Goal: Task Accomplishment & Management: Use online tool/utility

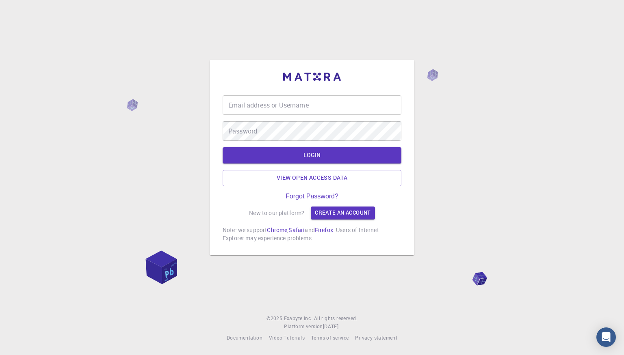
click at [305, 107] on input "Email address or Username" at bounding box center [311, 104] width 179 height 19
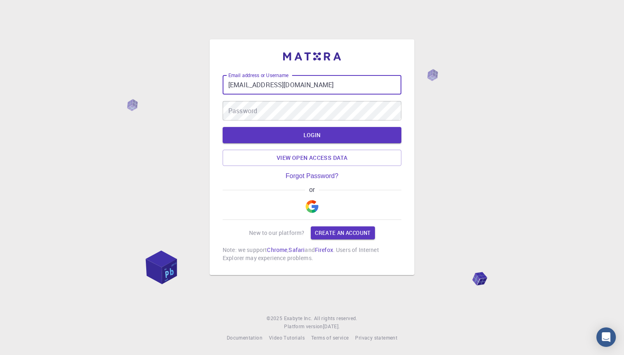
type input "[EMAIL_ADDRESS][DOMAIN_NAME]"
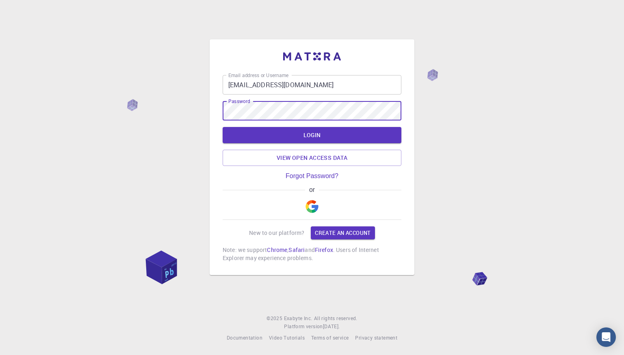
click at [222, 127] on button "LOGIN" at bounding box center [311, 135] width 179 height 16
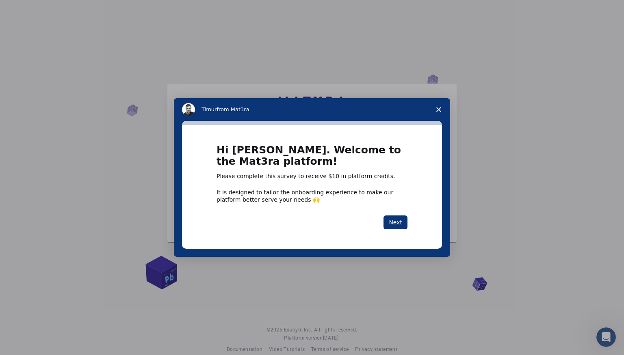
click at [439, 108] on icon "Close survey" at bounding box center [438, 109] width 5 height 5
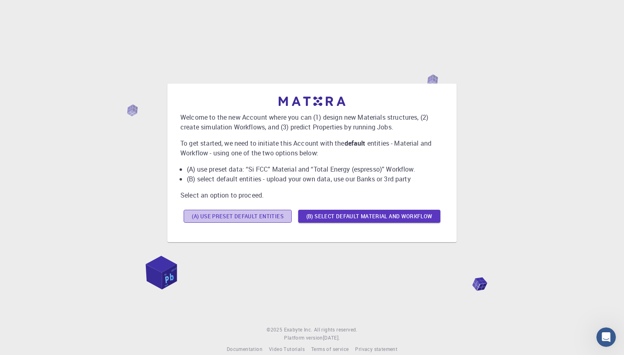
click at [269, 216] on button "(A) Use preset default entities" at bounding box center [238, 216] width 108 height 13
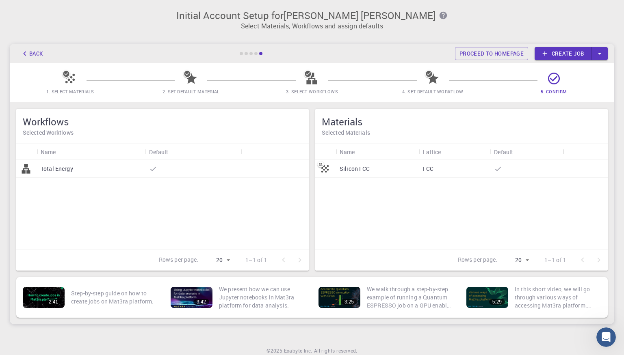
click at [359, 168] on p "Silicon FCC" at bounding box center [354, 169] width 30 height 8
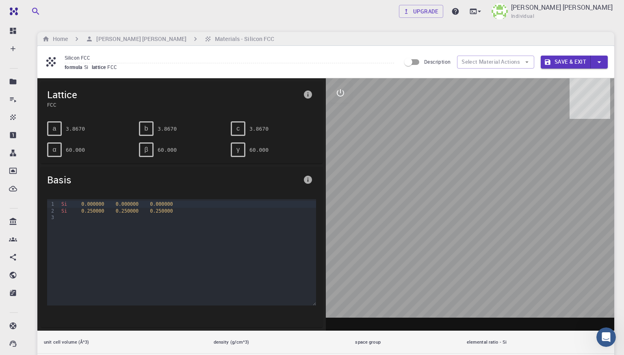
drag, startPoint x: 447, startPoint y: 237, endPoint x: 406, endPoint y: 205, distance: 52.2
click at [406, 205] on div at bounding box center [470, 204] width 288 height 253
click at [513, 62] on button "Select Material Actions" at bounding box center [495, 62] width 77 height 13
click at [168, 40] on h6 "[PERSON_NAME] [PERSON_NAME]" at bounding box center [139, 39] width 93 height 9
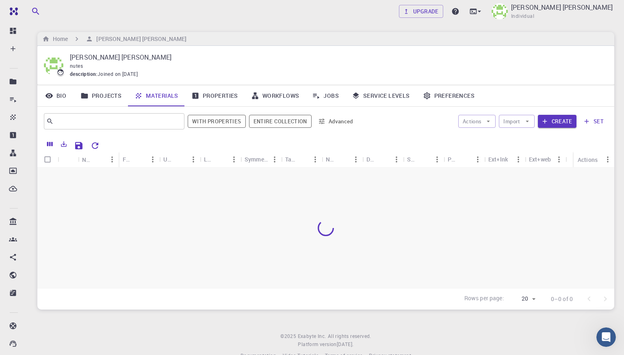
click at [216, 36] on div "Home [PERSON_NAME] [PERSON_NAME]" at bounding box center [325, 39] width 577 height 14
click at [558, 123] on button "Create" at bounding box center [557, 121] width 39 height 13
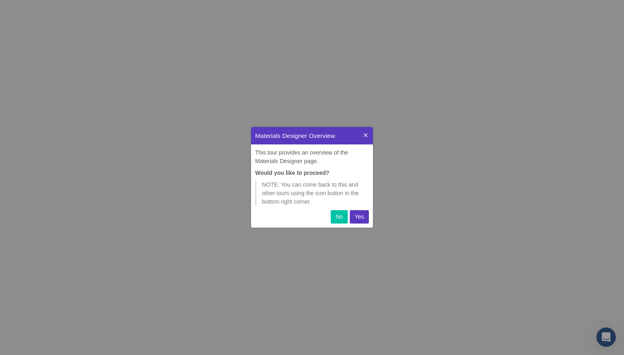
scroll to position [101, 122]
click at [360, 218] on p "Yes" at bounding box center [358, 217] width 9 height 9
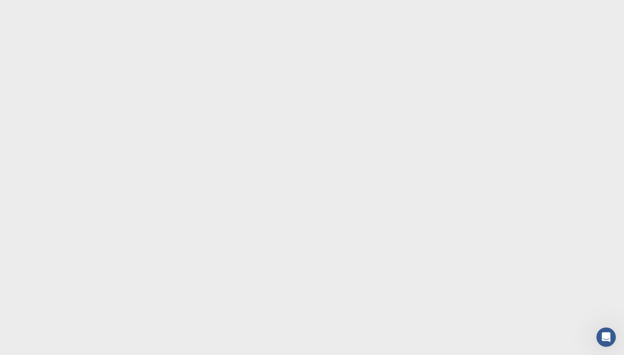
scroll to position [0, 0]
